Goal: Transaction & Acquisition: Purchase product/service

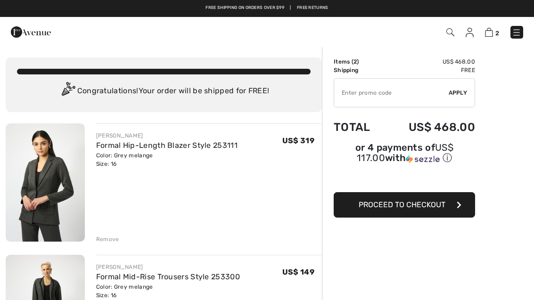
click at [396, 211] on button "Proceed to Checkout" at bounding box center [403, 204] width 141 height 25
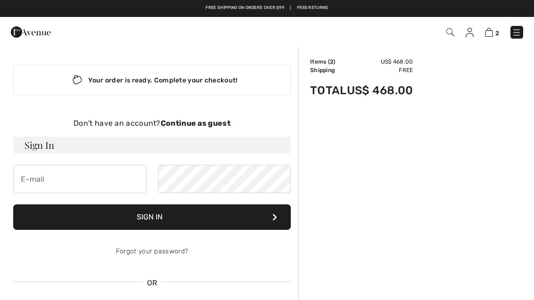
click at [213, 124] on strong "Continue as guest" at bounding box center [196, 123] width 70 height 9
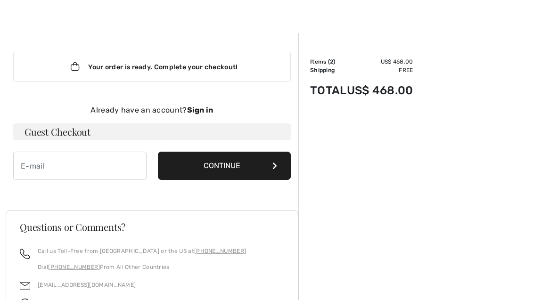
scroll to position [14, 0]
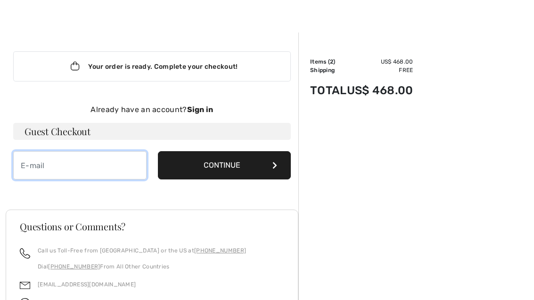
click at [84, 167] on input "email" at bounding box center [79, 165] width 133 height 28
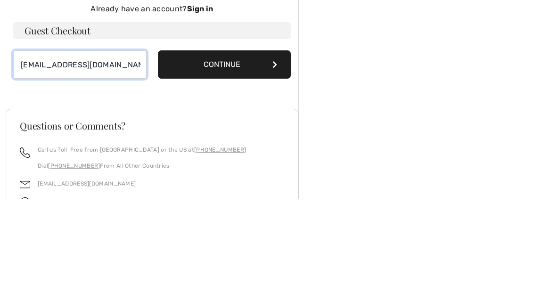
type input "[EMAIL_ADDRESS][DOMAIN_NAME]"
click at [194, 151] on button "Continue" at bounding box center [224, 165] width 133 height 28
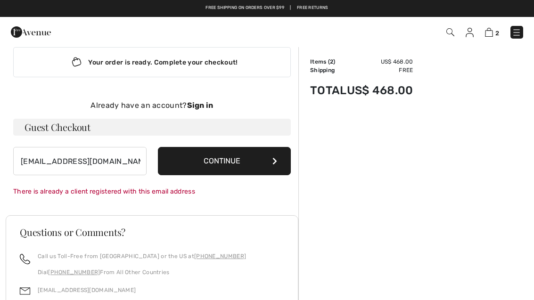
scroll to position [17, 0]
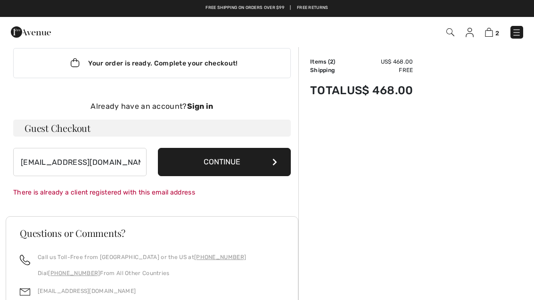
click at [196, 106] on strong "Sign in" at bounding box center [200, 106] width 26 height 9
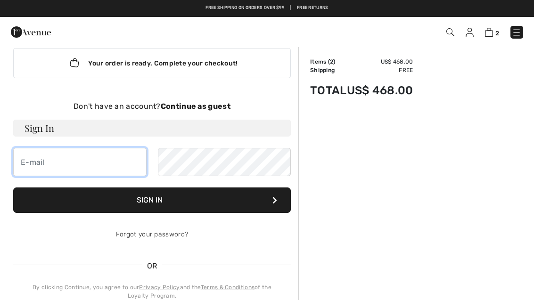
click at [68, 167] on input "email" at bounding box center [79, 162] width 133 height 28
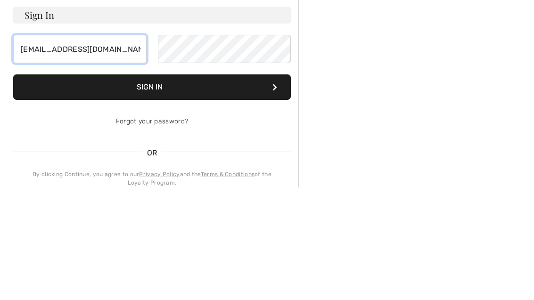
type input "[EMAIL_ADDRESS][DOMAIN_NAME]"
click at [145, 187] on button "Sign In" at bounding box center [151, 199] width 277 height 25
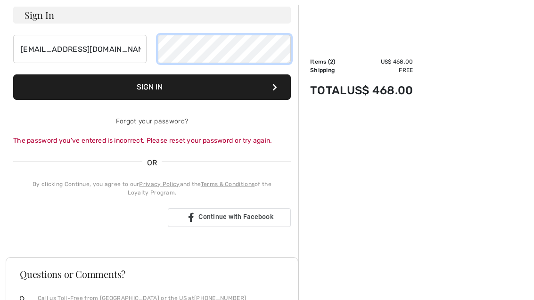
scroll to position [129, 0]
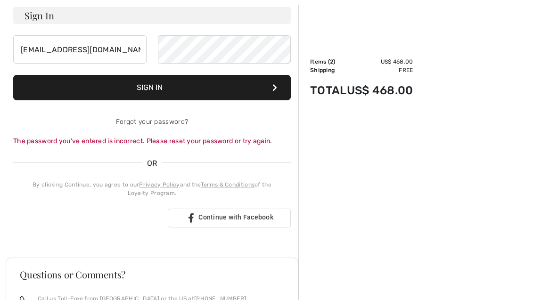
click at [143, 83] on button "Sign In" at bounding box center [151, 87] width 277 height 25
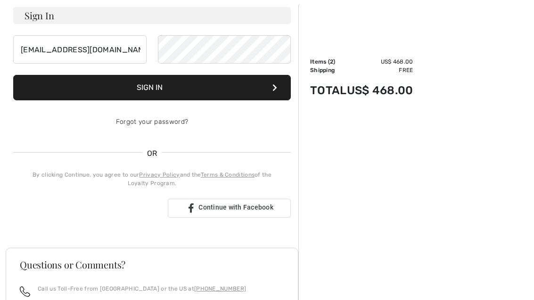
scroll to position [130, 0]
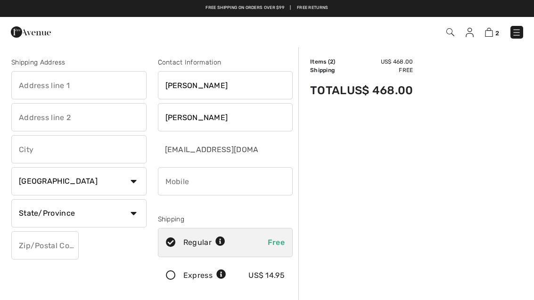
click at [86, 92] on input "text" at bounding box center [78, 85] width 135 height 28
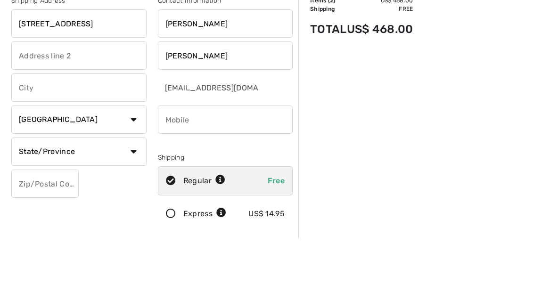
click at [85, 135] on input "text" at bounding box center [78, 149] width 135 height 28
type input "[STREET_ADDRESS]"
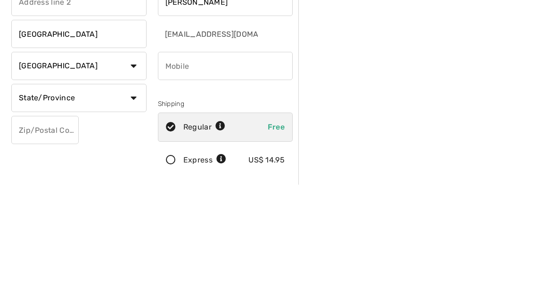
click at [96, 167] on select "Country Canada United States Afghanistan Aland Islands Albania Algeria American…" at bounding box center [78, 181] width 135 height 28
type input "[GEOGRAPHIC_DATA]"
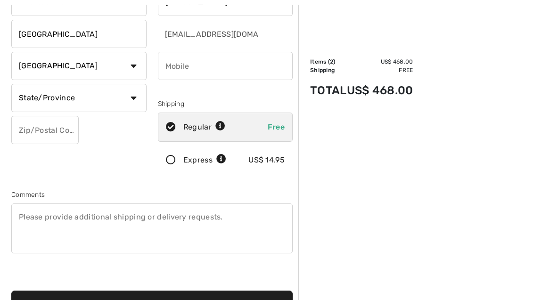
select select "US"
click at [75, 104] on select "State/Province Alabama Alaska American Samoa Arizona Arkansas California Colora…" at bounding box center [78, 98] width 135 height 28
select select "PA"
click at [39, 131] on input "text" at bounding box center [44, 130] width 67 height 28
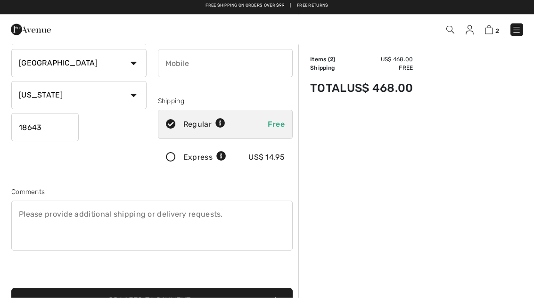
type input "18643"
click at [174, 67] on input "phone" at bounding box center [225, 66] width 135 height 28
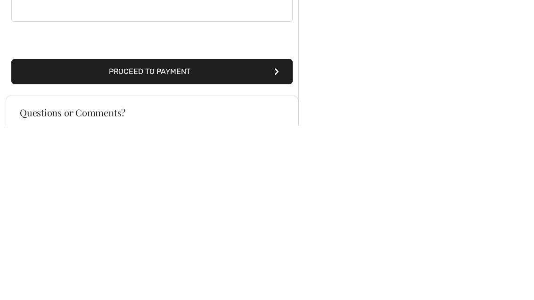
type input "5706556664"
click at [138, 234] on button "Proceed to Payment" at bounding box center [151, 246] width 281 height 25
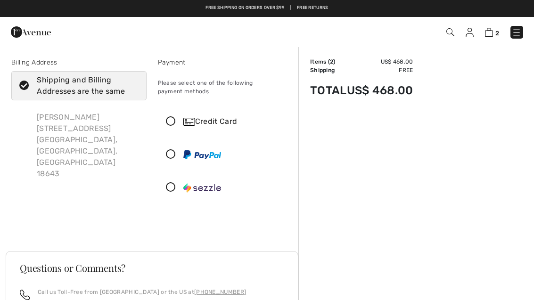
click at [168, 125] on icon at bounding box center [170, 122] width 25 height 10
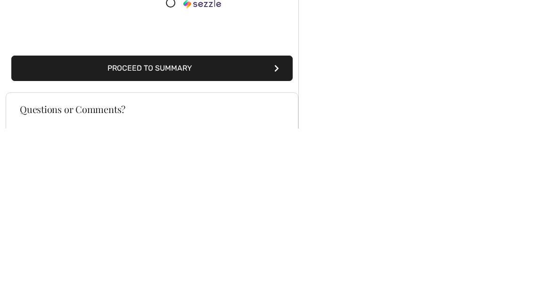
scroll to position [135, 0]
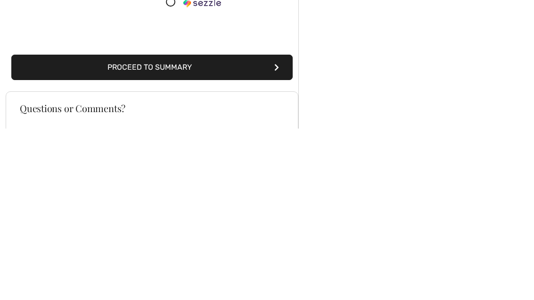
click at [154, 226] on button "Proceed to Summary" at bounding box center [151, 238] width 281 height 25
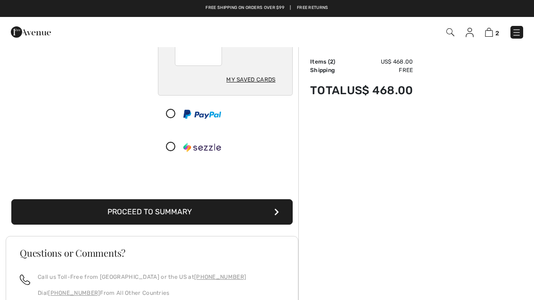
scroll to position [160, 0]
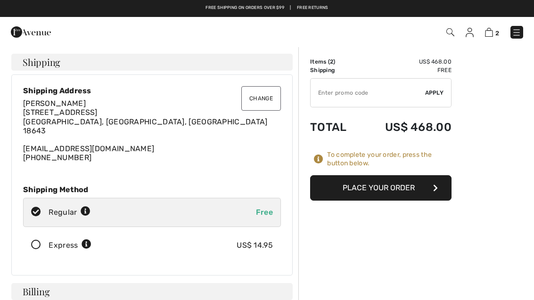
click at [376, 191] on button "Place Your Order" at bounding box center [380, 187] width 141 height 25
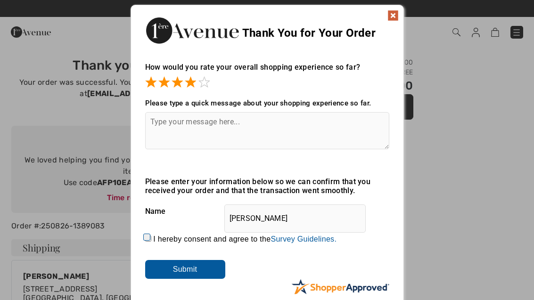
click at [163, 127] on textarea at bounding box center [267, 130] width 244 height 37
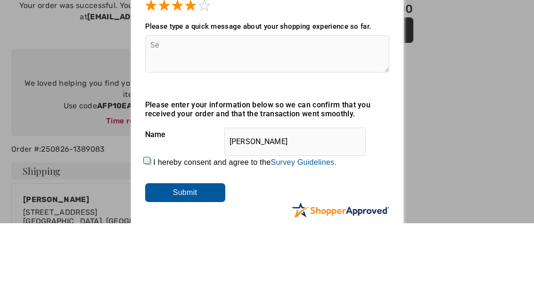
type textarea "S"
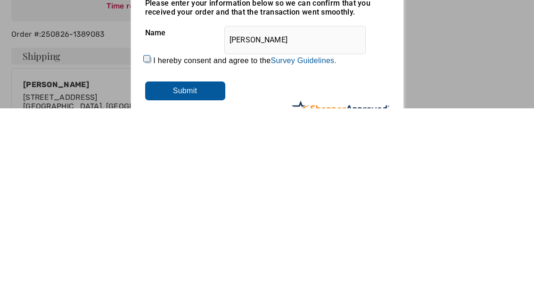
type textarea "Search function is very poor. Hard to find exact match for colors"
click at [150, 249] on input "I hereby consent and agree to the By submitting a review, you grant permission …" at bounding box center [148, 252] width 6 height 6
checkbox input "true"
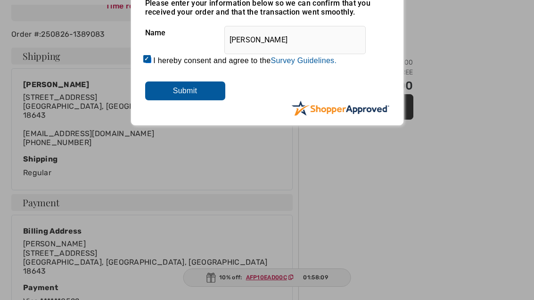
click at [182, 95] on input "Submit" at bounding box center [185, 90] width 80 height 19
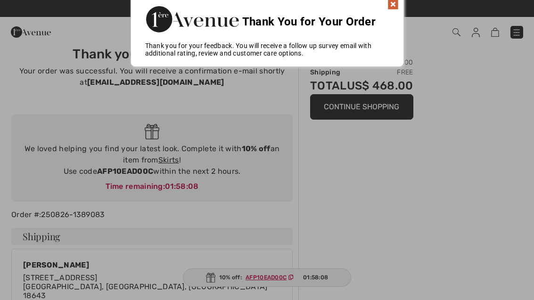
scroll to position [0, 0]
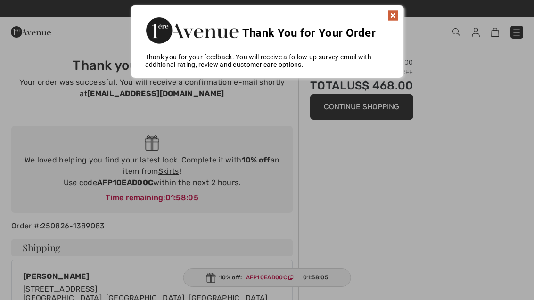
click at [392, 20] on img at bounding box center [392, 15] width 11 height 11
